Goal: Task Accomplishment & Management: Manage account settings

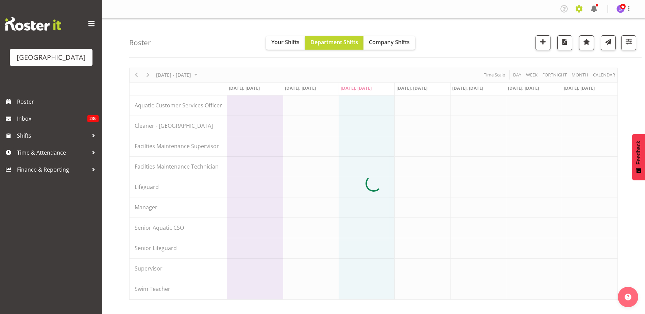
click at [582, 7] on span at bounding box center [578, 8] width 11 height 11
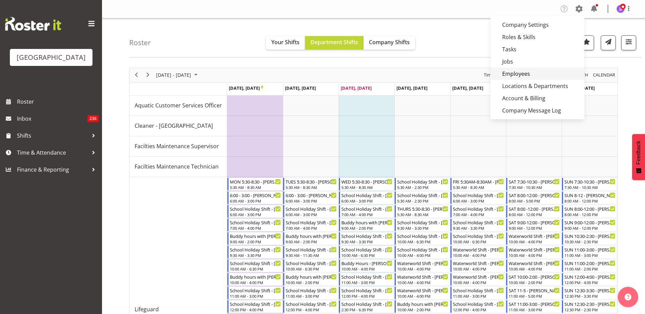
click at [546, 75] on link "Employees" at bounding box center [537, 74] width 94 height 12
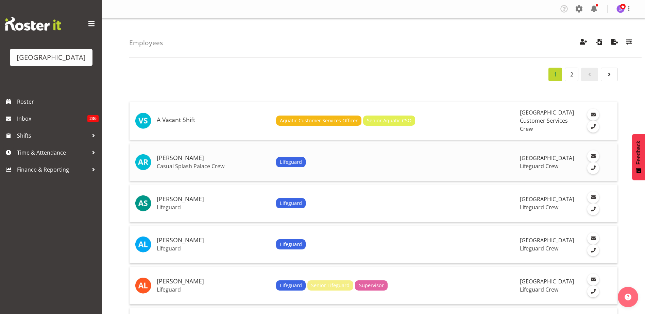
click at [458, 162] on div "Lifeguard" at bounding box center [395, 162] width 239 height 10
click at [176, 158] on h5 "Addison Robertson" at bounding box center [214, 158] width 114 height 7
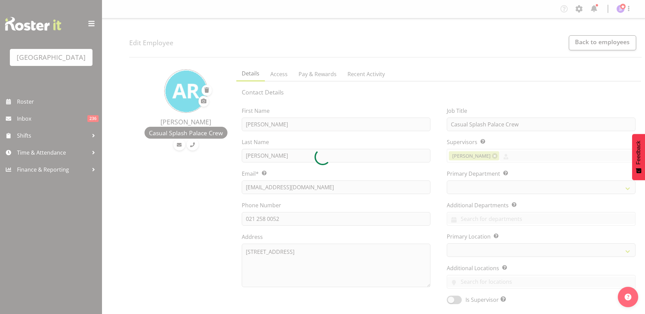
select select "TimelineWeek"
select select
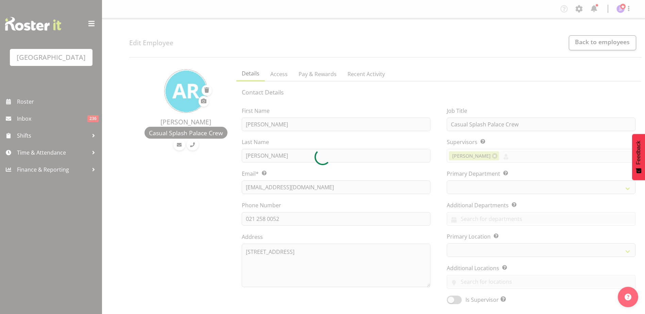
select select "114"
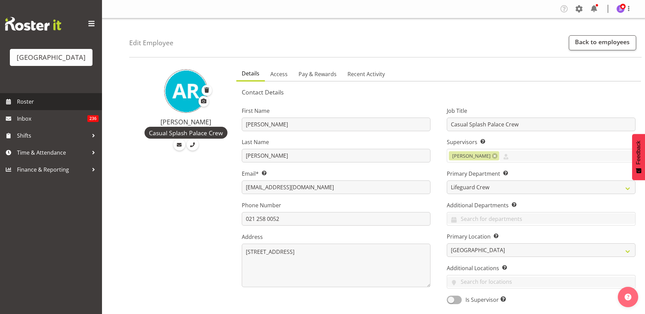
click at [34, 102] on span "Roster" at bounding box center [58, 102] width 82 height 10
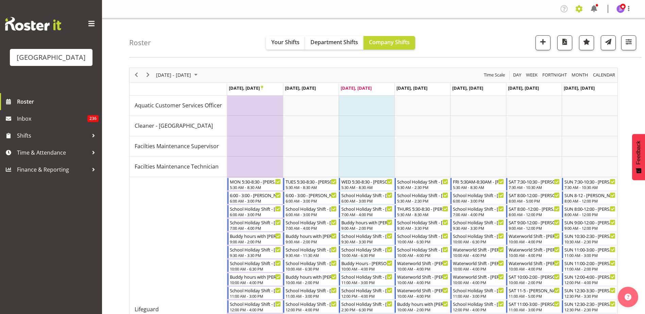
click at [577, 7] on span at bounding box center [578, 8] width 11 height 11
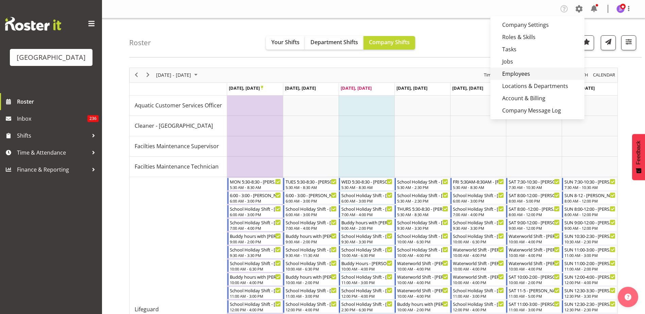
click at [527, 74] on link "Employees" at bounding box center [537, 74] width 94 height 12
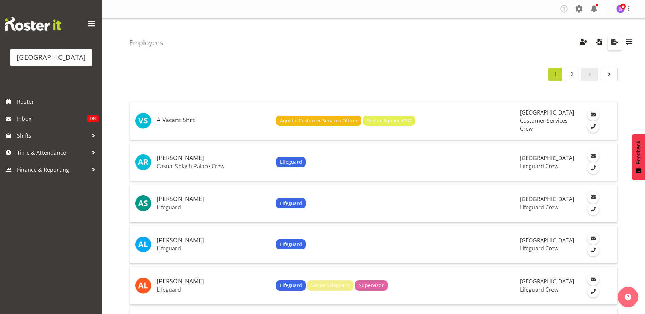
click at [617, 38] on span "button" at bounding box center [614, 41] width 9 height 9
